Goal: Information Seeking & Learning: Learn about a topic

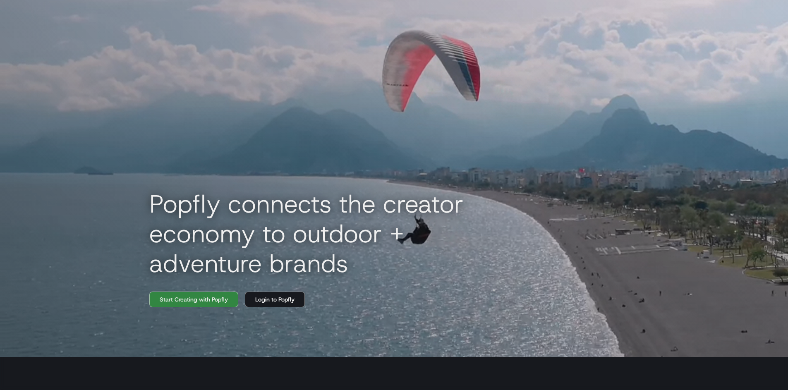
scroll to position [28, 0]
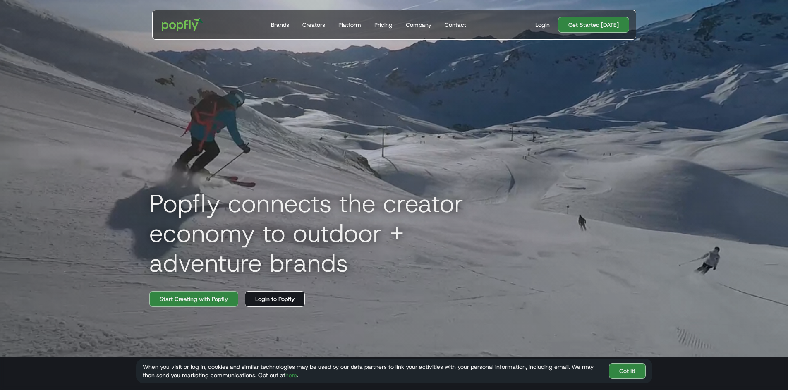
click at [261, 306] on link "Login to Popfly" at bounding box center [275, 299] width 60 height 16
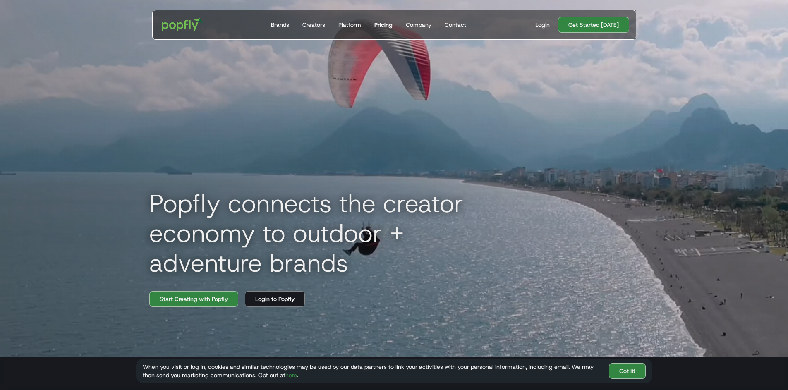
click at [374, 17] on link "Pricing" at bounding box center [383, 24] width 25 height 29
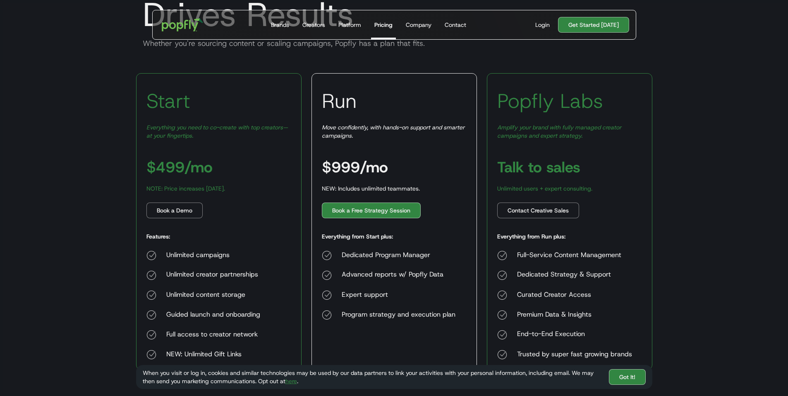
scroll to position [96, 0]
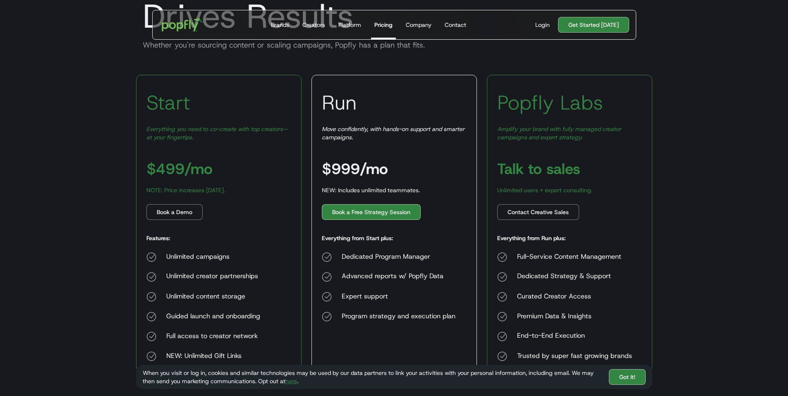
drag, startPoint x: 230, startPoint y: 174, endPoint x: 202, endPoint y: 167, distance: 29.0
click at [202, 167] on div "Start Everything you need to co-create with top creators—at your fingertips. $4…" at bounding box center [218, 223] width 165 height 297
click at [263, 167] on div "Start Everything you need to co-create with top creators—at your fingertips. $4…" at bounding box center [218, 223] width 165 height 297
drag, startPoint x: 235, startPoint y: 212, endPoint x: 143, endPoint y: 209, distance: 92.2
click at [143, 209] on div "Start Everything you need to co-create with top creators—at your fingertips. $4…" at bounding box center [218, 223] width 165 height 297
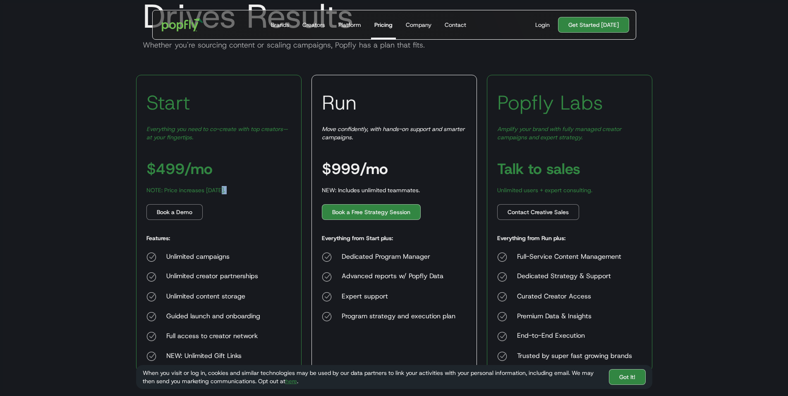
drag, startPoint x: 221, startPoint y: 210, endPoint x: 133, endPoint y: 210, distance: 88.5
click at [133, 210] on div "Start Everything you need to co-create with top creators—at your fingertips. $4…" at bounding box center [393, 223] width 529 height 297
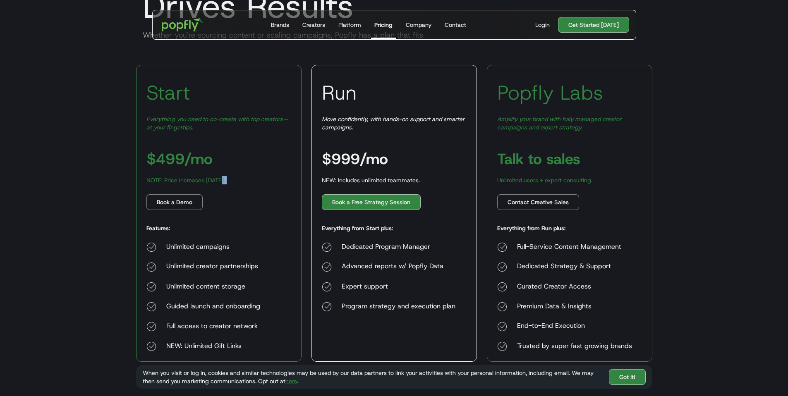
scroll to position [110, 0]
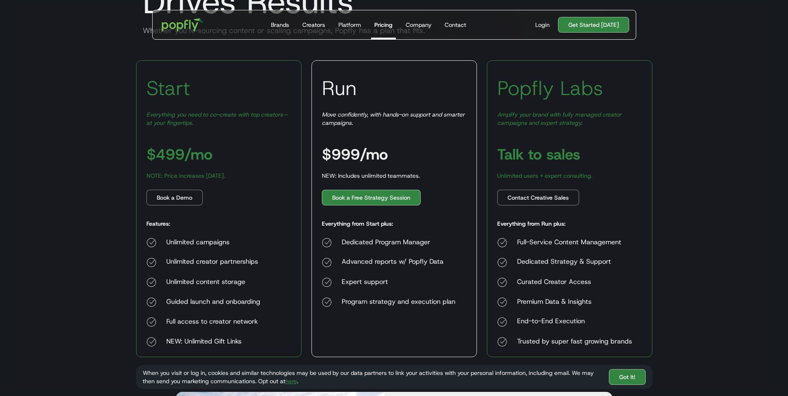
drag, startPoint x: 122, startPoint y: 137, endPoint x: 103, endPoint y: 147, distance: 22.2
click at [103, 147] on body "Get Started Today Brands Creators Platform Pricing Company Contact For Brands B…" at bounding box center [394, 340] width 788 height 900
drag, startPoint x: 245, startPoint y: 158, endPoint x: 103, endPoint y: 172, distance: 142.9
click at [112, 172] on body "Get Started Today Brands Creators Platform Pricing Company Contact For Brands B…" at bounding box center [394, 340] width 788 height 900
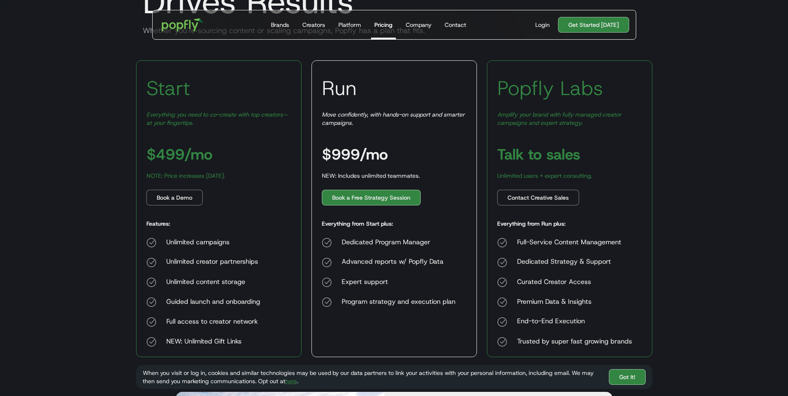
click at [104, 160] on body "Get Started Today Brands Creators Platform Pricing Company Contact For Brands B…" at bounding box center [394, 340] width 788 height 900
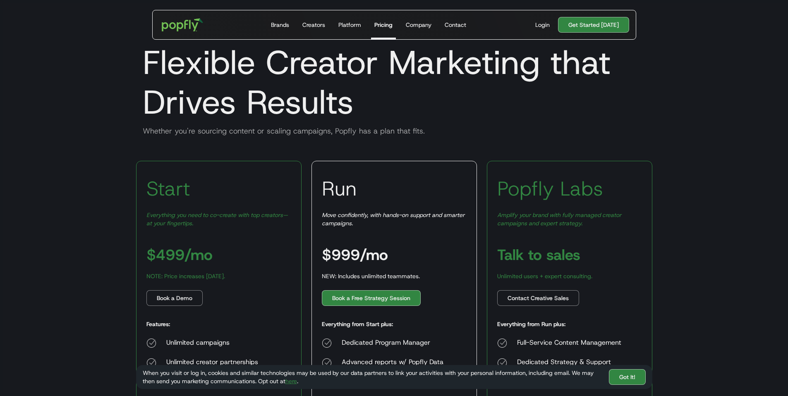
scroll to position [0, 0]
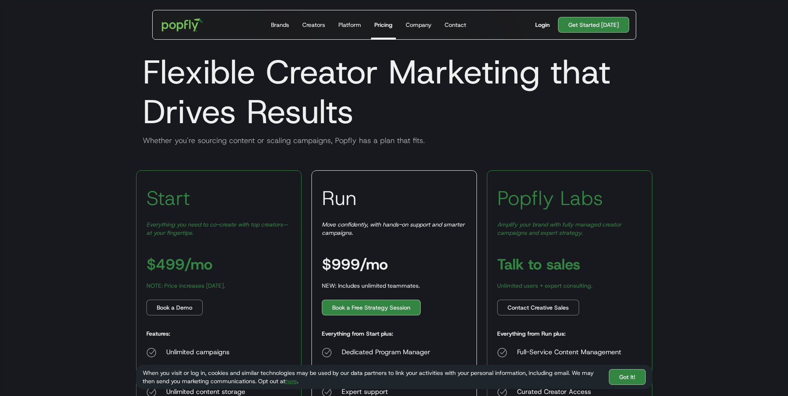
click at [544, 22] on div "Login" at bounding box center [542, 25] width 14 height 8
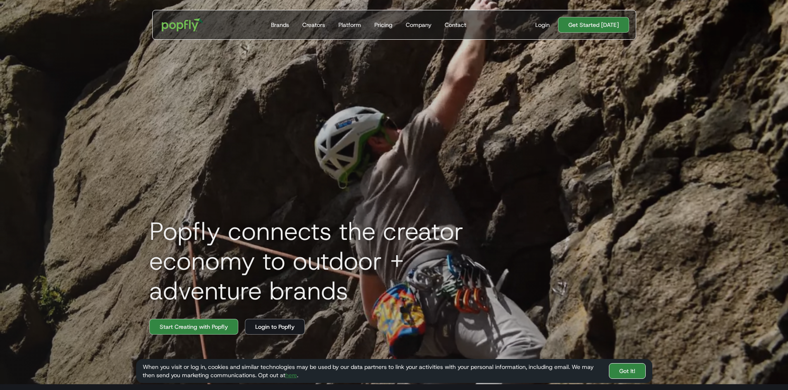
click at [625, 367] on link "Got It!" at bounding box center [627, 371] width 37 height 16
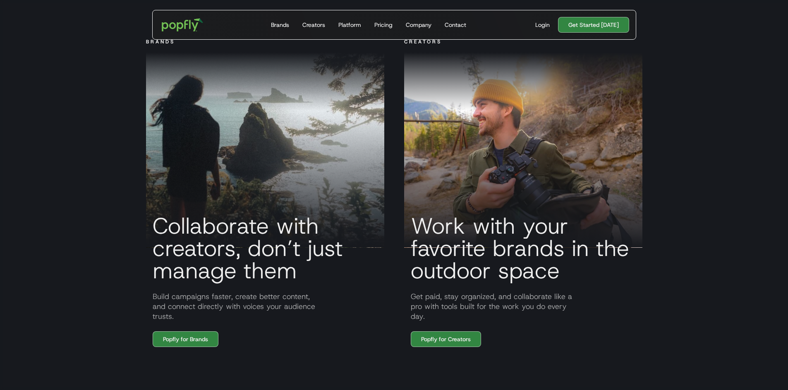
scroll to position [654, 0]
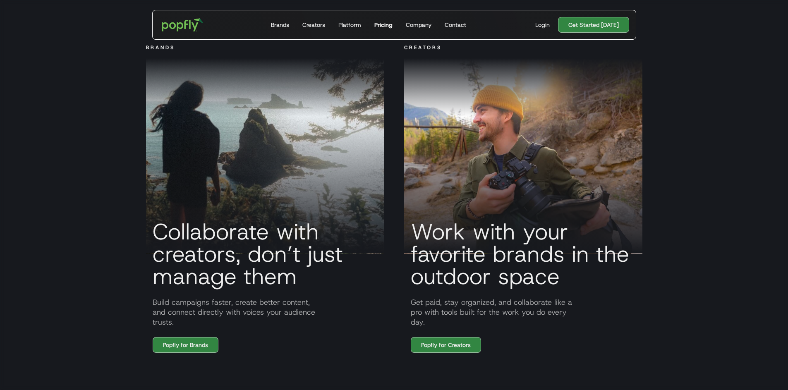
click at [381, 27] on div "Pricing" at bounding box center [383, 25] width 18 height 8
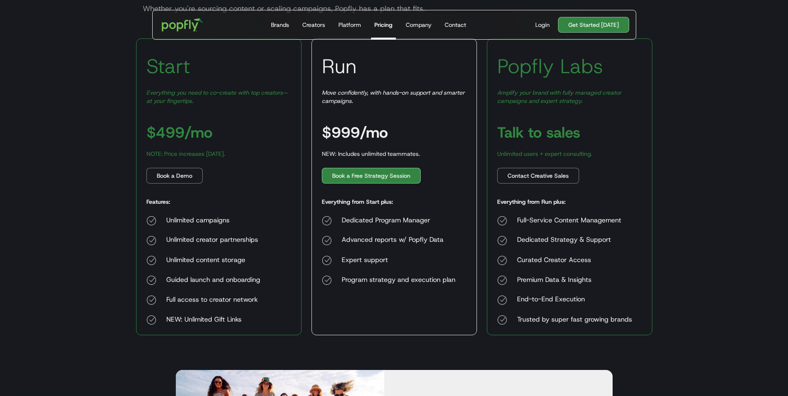
scroll to position [125, 0]
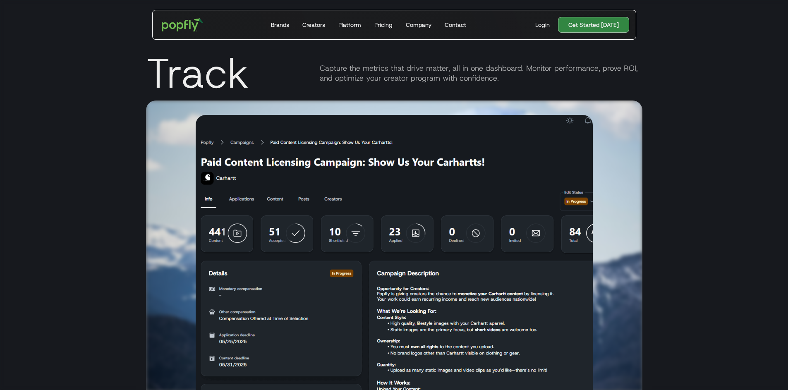
scroll to position [2397, 0]
